Goal: Book appointment/travel/reservation

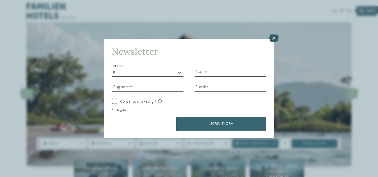
click at [272, 38] on icon at bounding box center [273, 39] width 9 height 8
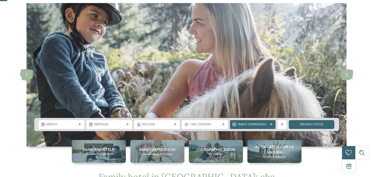
scroll to position [28, 0]
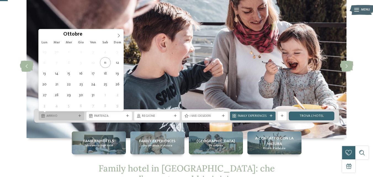
click at [69, 119] on div "Arrivo" at bounding box center [62, 116] width 46 height 9
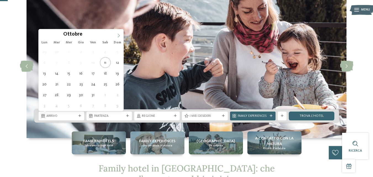
click at [119, 32] on span at bounding box center [118, 33] width 9 height 9
click at [119, 33] on span at bounding box center [118, 33] width 9 height 9
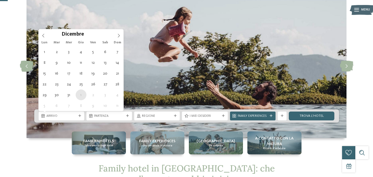
type div "[DATE]"
type input "****"
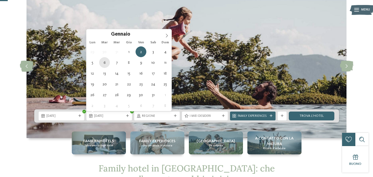
type div "[DATE]"
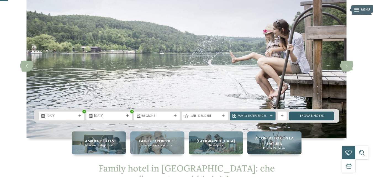
click at [312, 113] on link "trova l’hotel" at bounding box center [312, 116] width 46 height 9
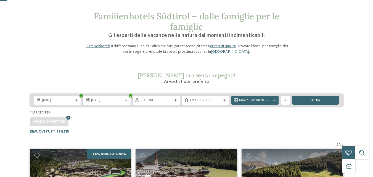
scroll to position [20, 0]
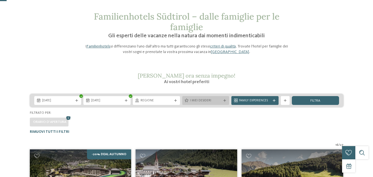
click at [203, 99] on span "I miei desideri" at bounding box center [206, 101] width 32 height 4
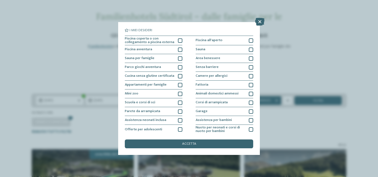
click at [259, 17] on div "I miei desideri Piscina coperta o con collegamento a piscina esterna Piscina al…" at bounding box center [189, 88] width 378 height 177
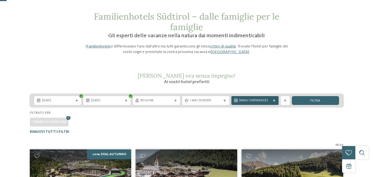
click at [267, 101] on span "Family Experiences" at bounding box center [255, 101] width 32 height 4
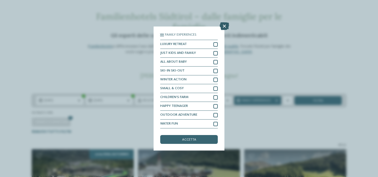
click at [224, 24] on icon at bounding box center [223, 26] width 9 height 8
